Goal: Task Accomplishment & Management: Manage account settings

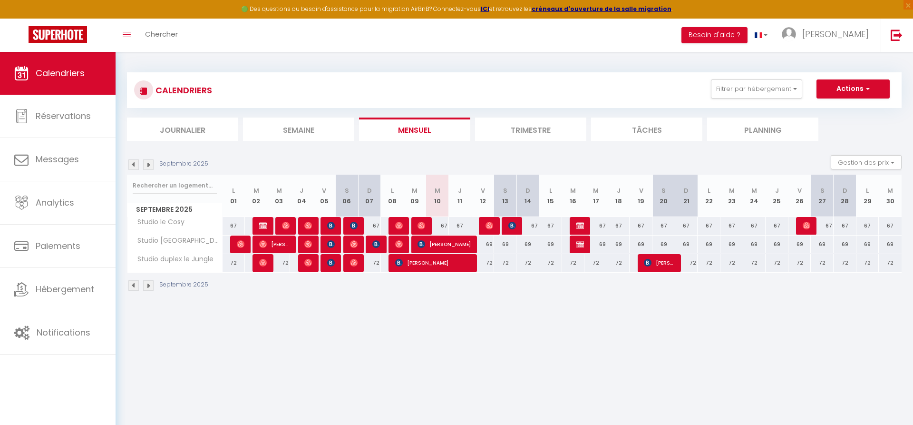
click at [135, 164] on img at bounding box center [133, 164] width 10 height 10
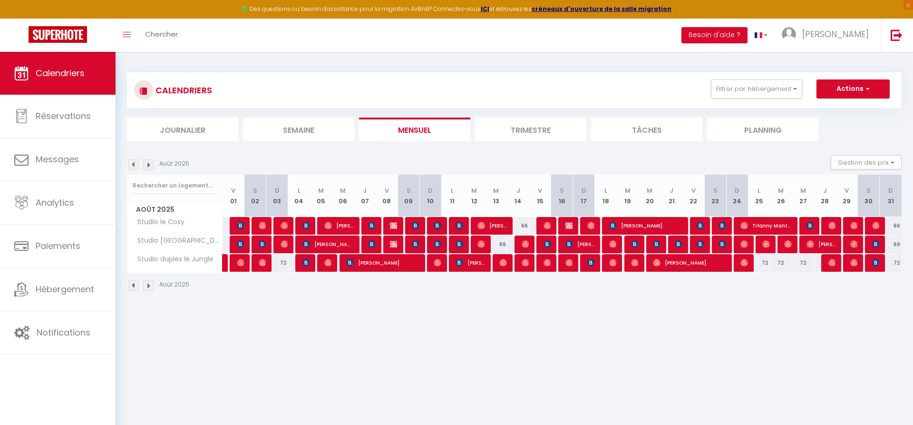
click at [147, 166] on img at bounding box center [148, 164] width 10 height 10
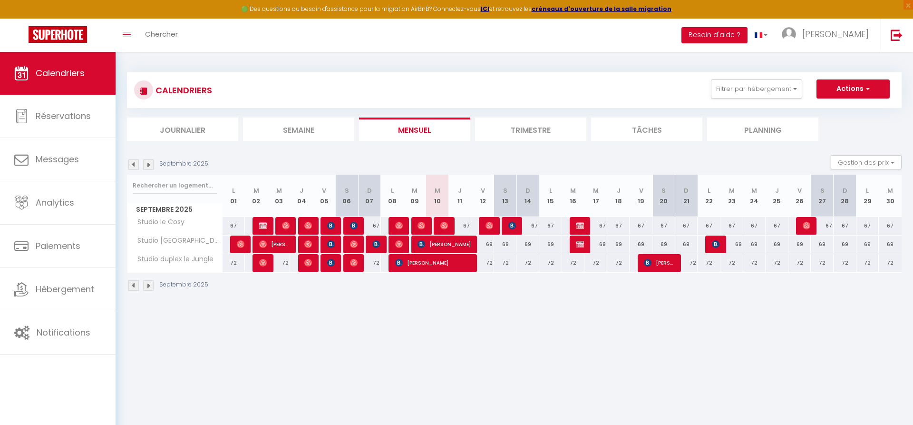
click at [151, 164] on img at bounding box center [148, 164] width 10 height 10
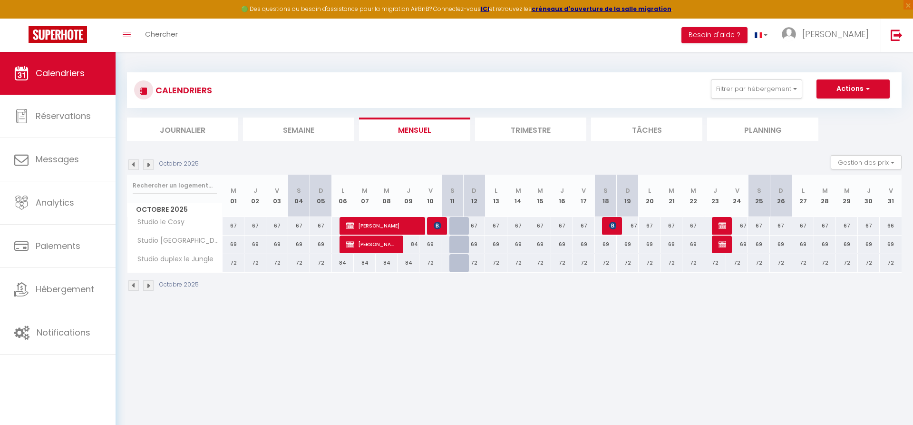
click at [137, 165] on img at bounding box center [133, 164] width 10 height 10
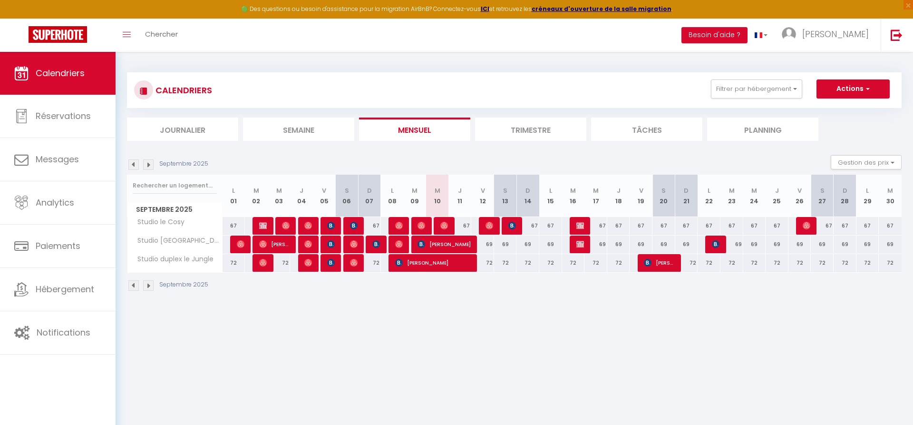
click at [715, 245] on img at bounding box center [716, 244] width 8 height 8
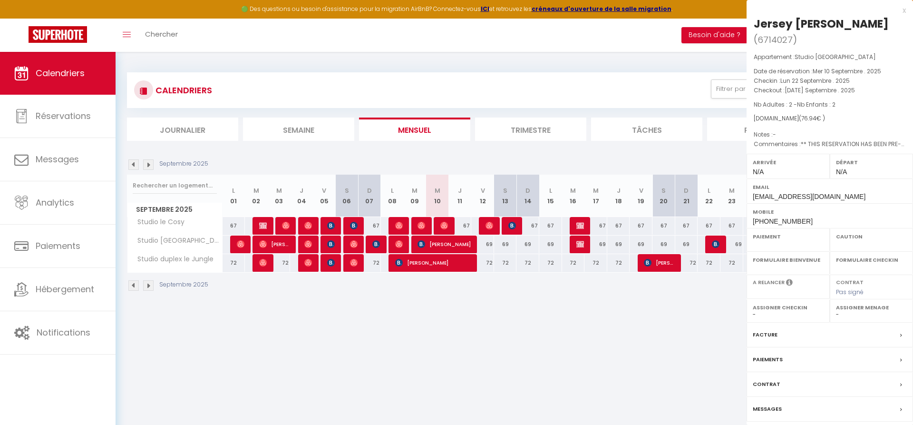
select select "OK"
select select "KO"
select select "0"
select select "1"
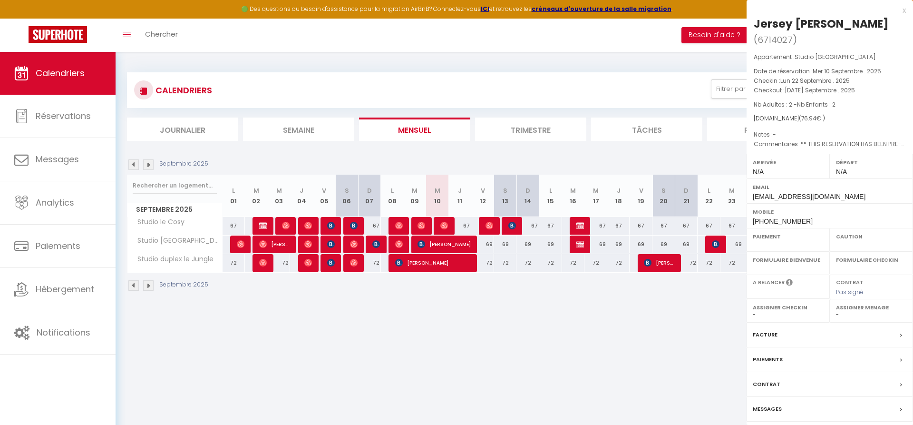
select select
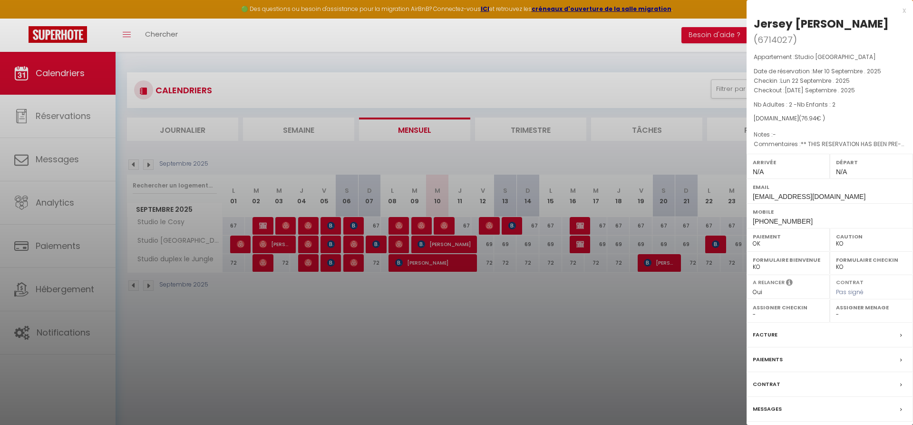
click at [667, 84] on div at bounding box center [456, 212] width 913 height 425
